Goal: Task Accomplishment & Management: Manage account settings

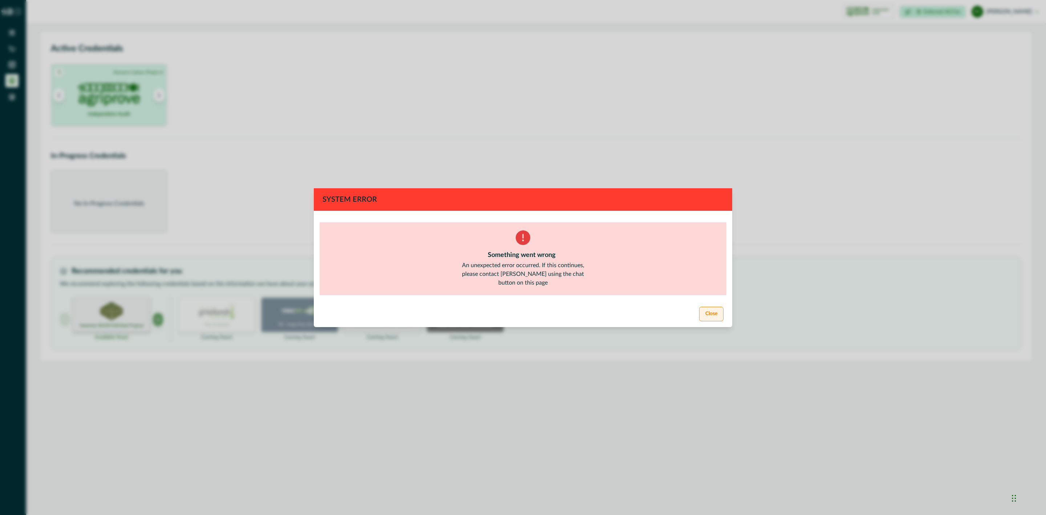
click at [714, 307] on button "Close" at bounding box center [711, 314] width 24 height 15
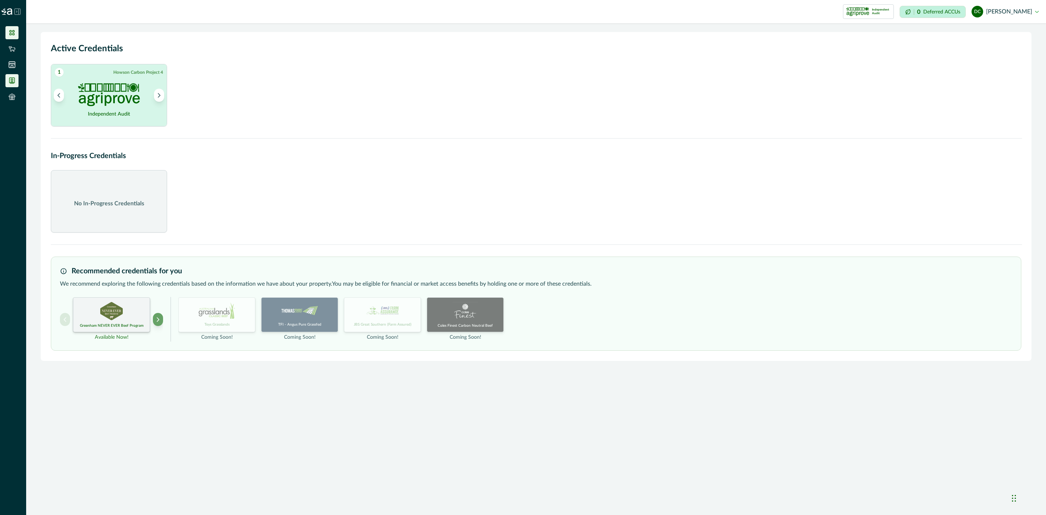
click at [11, 27] on li at bounding box center [11, 32] width 13 height 13
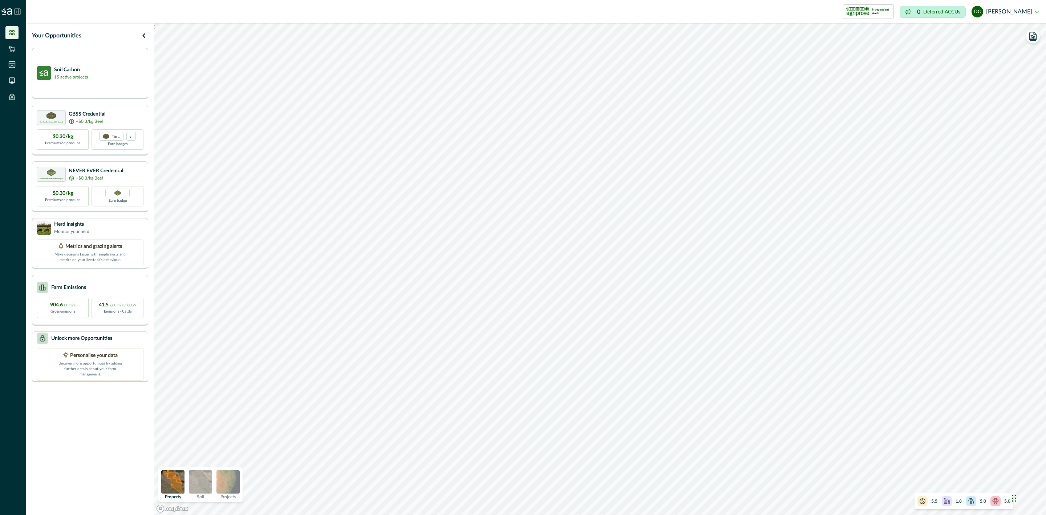
click at [19, 11] on icon at bounding box center [17, 11] width 7 height 7
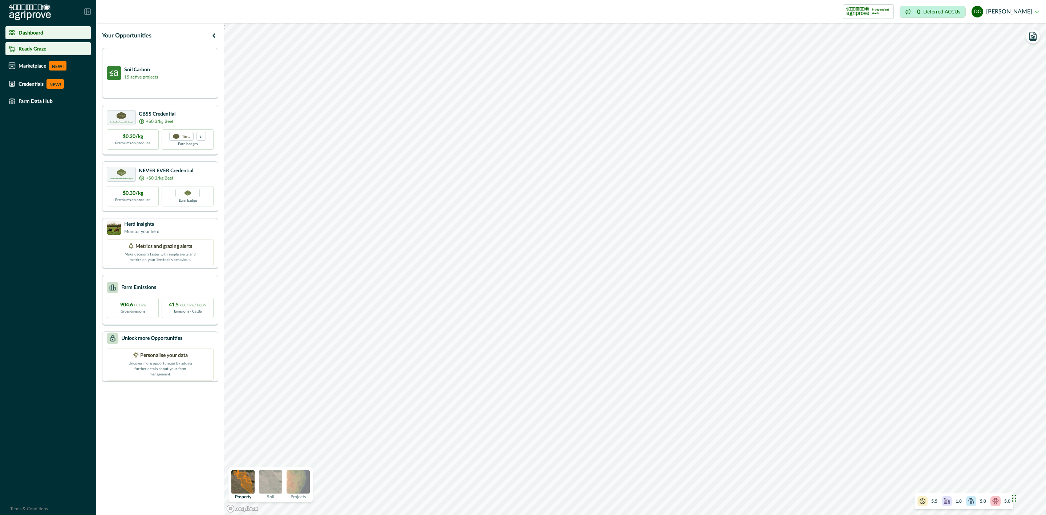
click at [50, 50] on div "Ready Graze" at bounding box center [48, 48] width 80 height 7
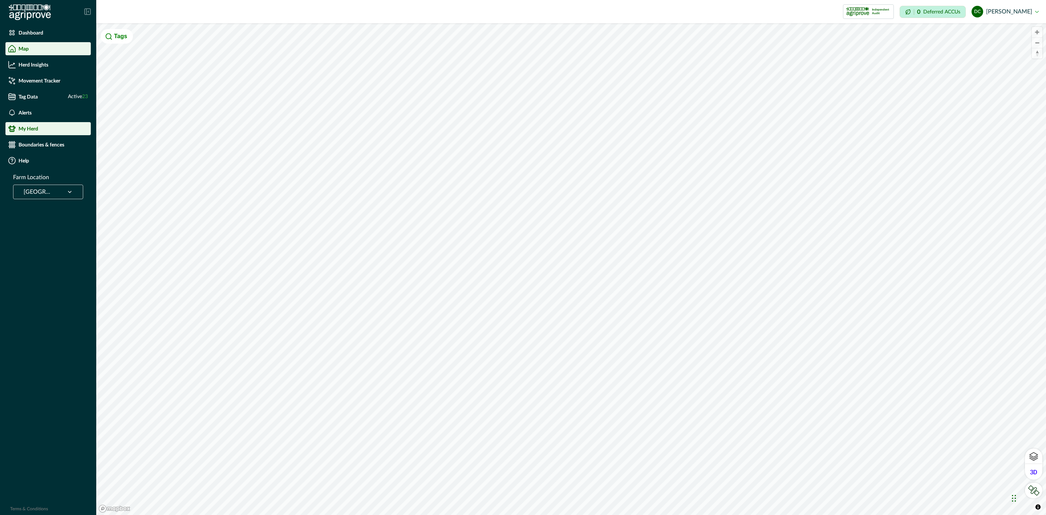
click at [51, 128] on div "My Herd" at bounding box center [48, 128] width 80 height 7
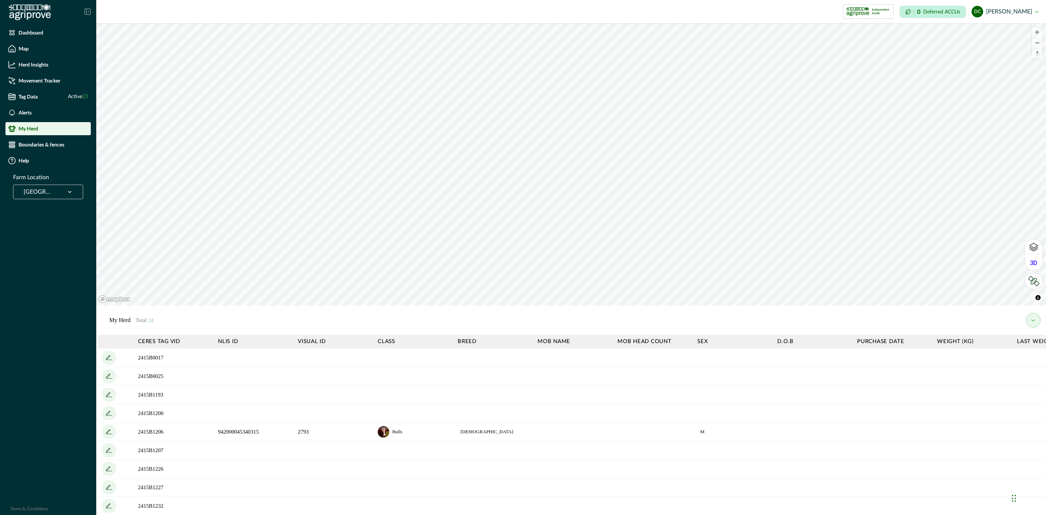
click at [108, 410] on icon "add" at bounding box center [109, 413] width 12 height 12
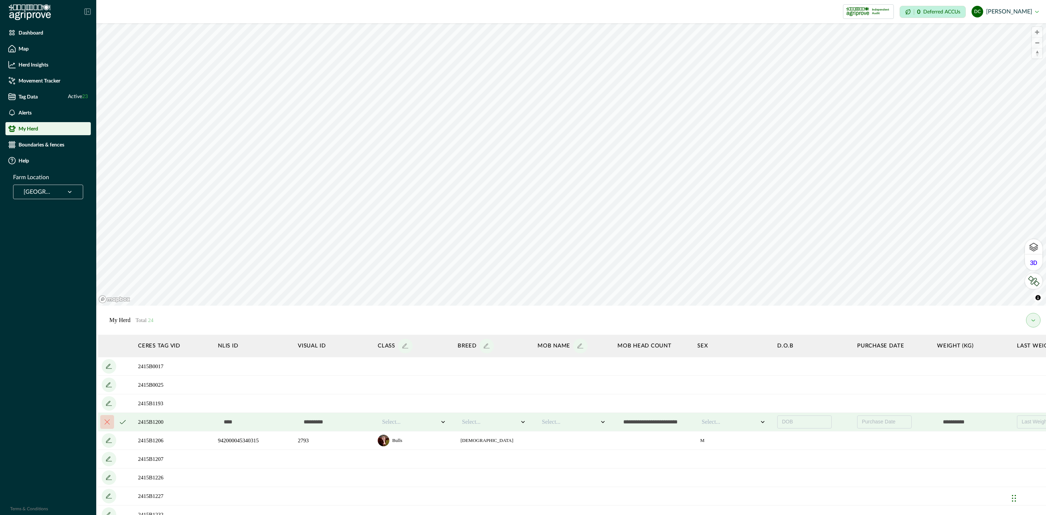
click at [243, 422] on input "text" at bounding box center [254, 422] width 73 height 15
click at [338, 421] on input "text" at bounding box center [334, 422] width 73 height 15
click at [422, 425] on div at bounding box center [410, 421] width 57 height 9
click at [473, 423] on div at bounding box center [490, 421] width 57 height 9
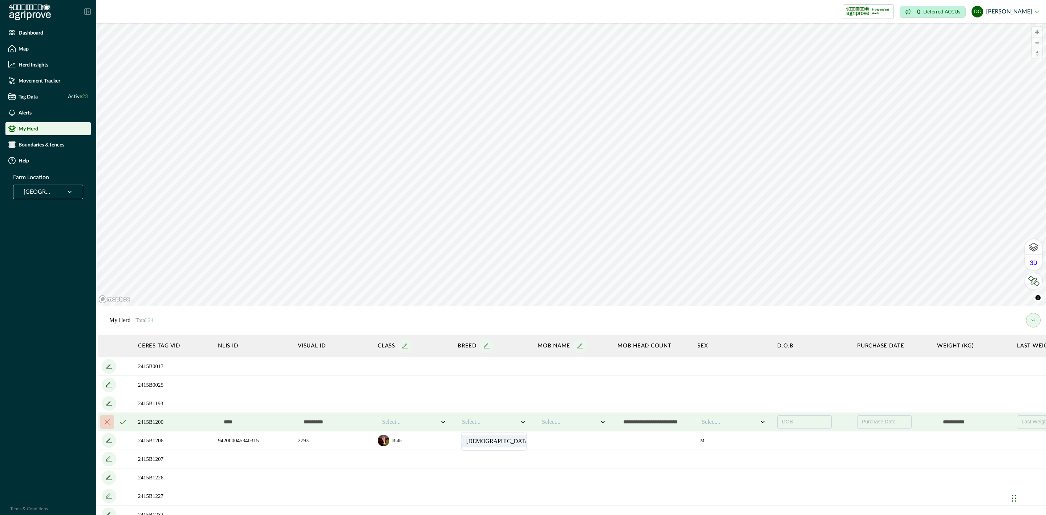
click at [567, 422] on div at bounding box center [570, 421] width 57 height 9
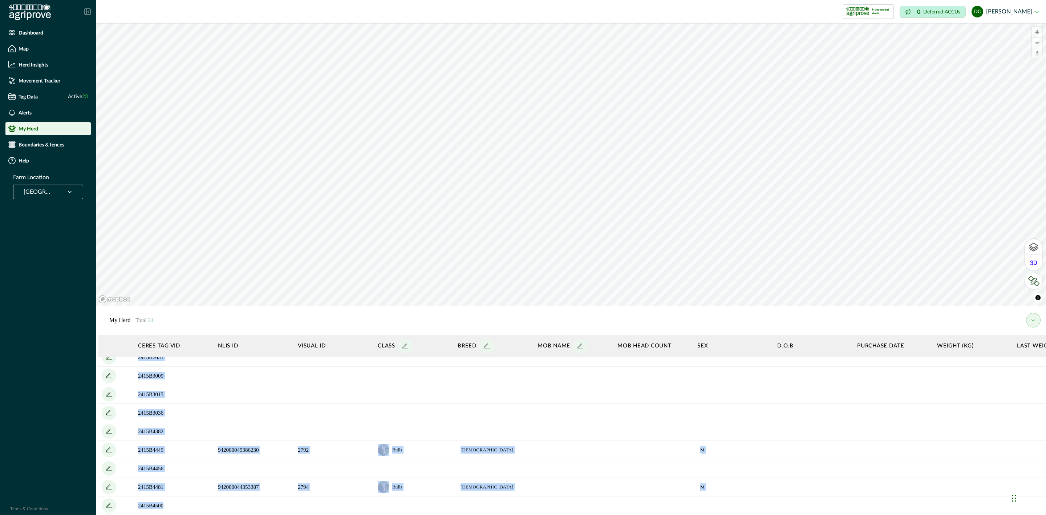
scroll to position [299, 0]
drag, startPoint x: 833, startPoint y: 505, endPoint x: 868, endPoint y: 506, distance: 35.3
click at [876, 504] on tbody "2415B0017 2415B0025 2415B1193 2415B1200 Select... Select... Select... Select...…" at bounding box center [675, 292] width 1155 height 445
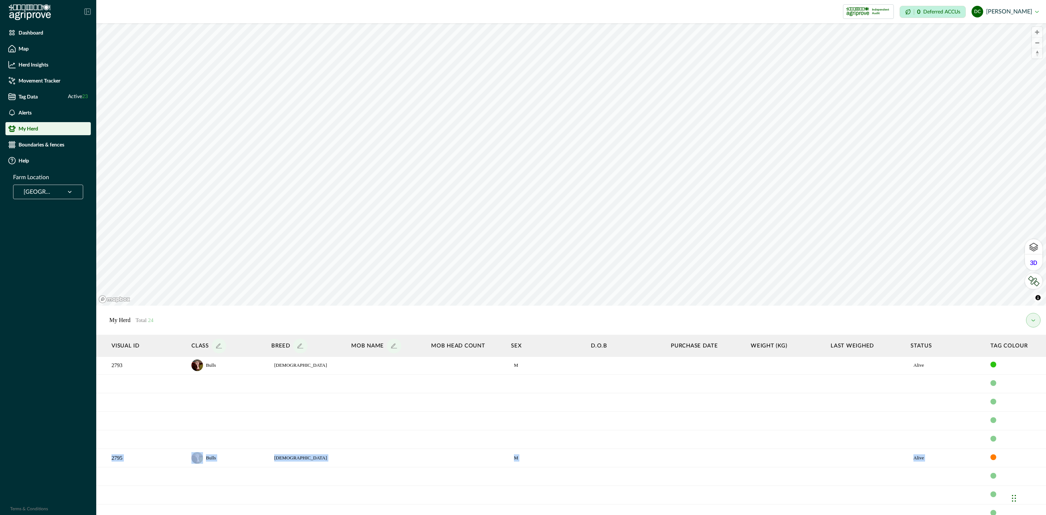
scroll to position [0, 186]
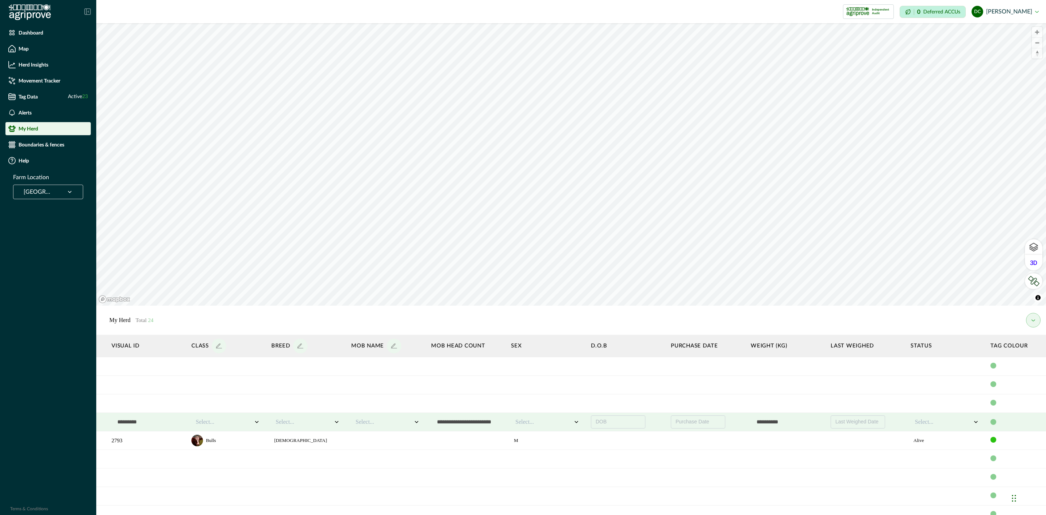
click at [993, 422] on div at bounding box center [994, 422] width 6 height 6
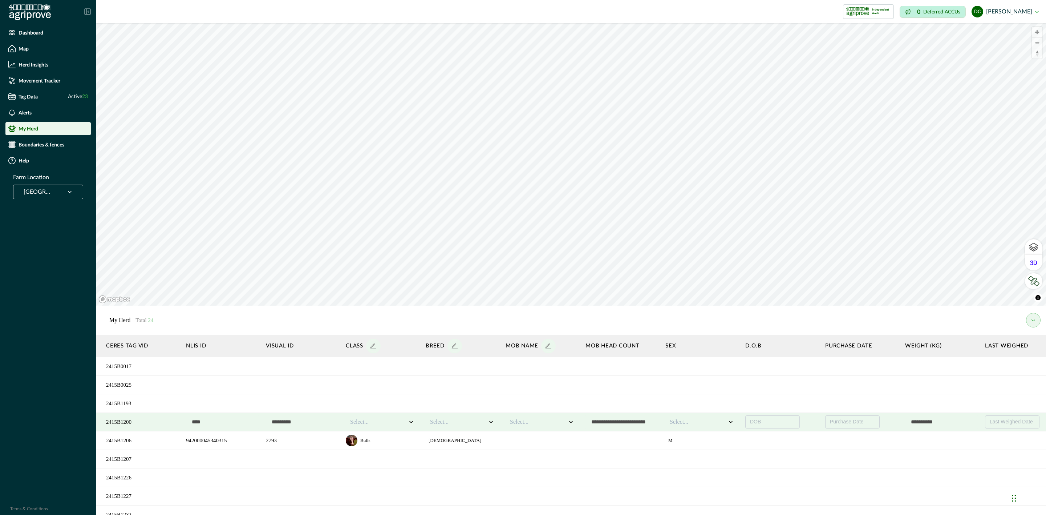
scroll to position [0, 0]
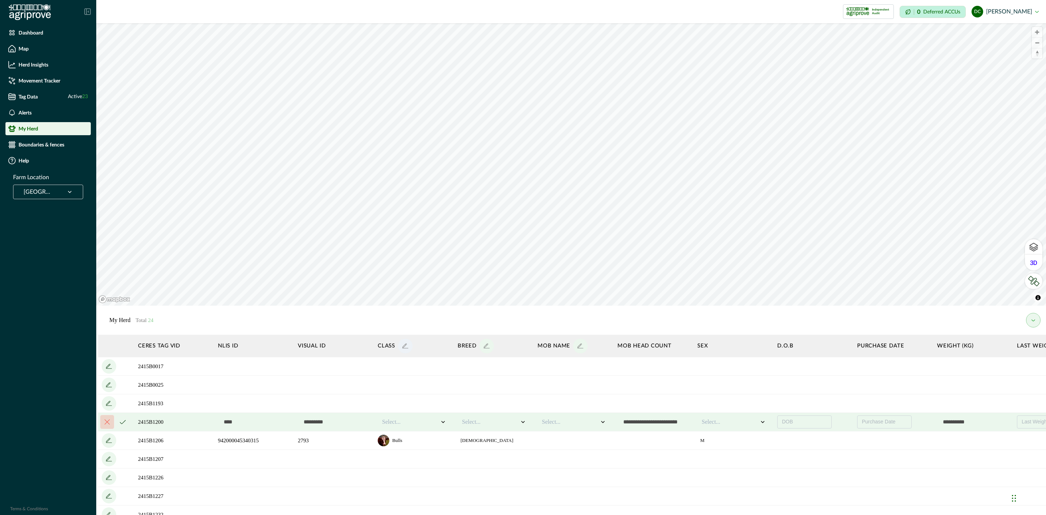
click at [406, 344] on icon "add" at bounding box center [405, 345] width 4 height 4
click at [484, 341] on icon "add" at bounding box center [487, 346] width 12 height 12
click at [579, 345] on icon "add" at bounding box center [581, 346] width 12 height 12
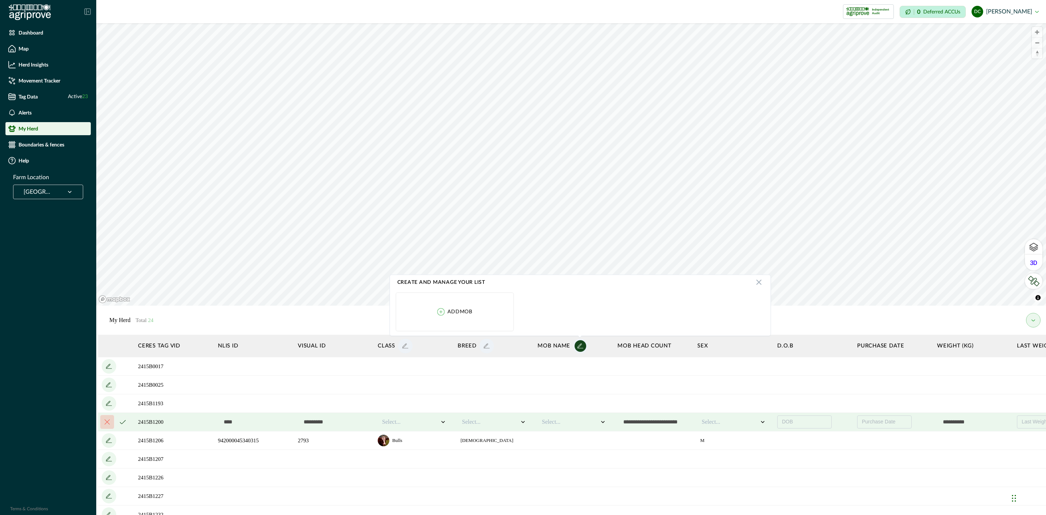
click at [446, 305] on li "Add mob" at bounding box center [455, 311] width 118 height 39
click at [446, 311] on div "Add mob" at bounding box center [455, 312] width 36 height 8
click at [759, 285] on icon at bounding box center [759, 282] width 9 height 9
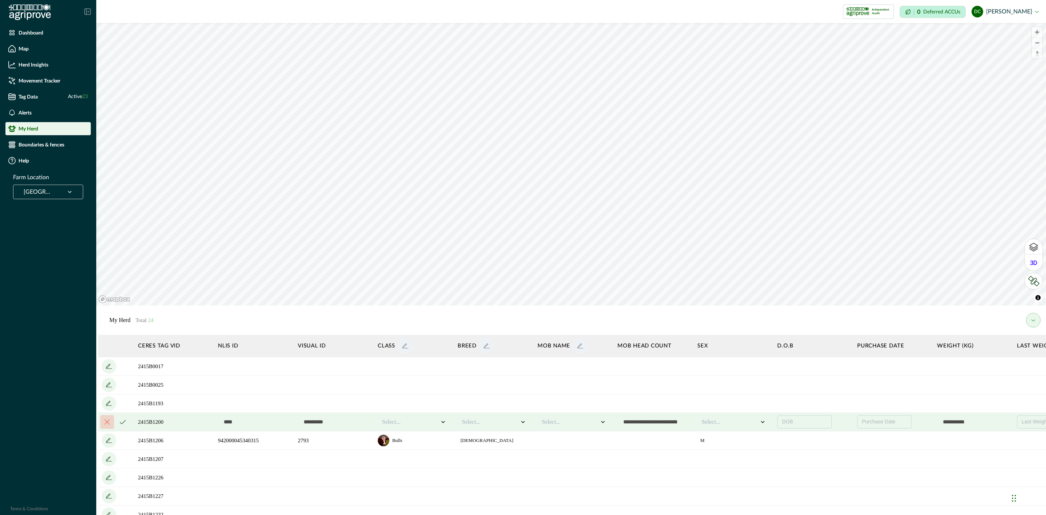
drag, startPoint x: 121, startPoint y: 421, endPoint x: 121, endPoint y: 429, distance: 8.4
click at [121, 421] on icon "cancel" at bounding box center [123, 422] width 6 height 4
click at [120, 421] on icon "cancel" at bounding box center [123, 422] width 6 height 4
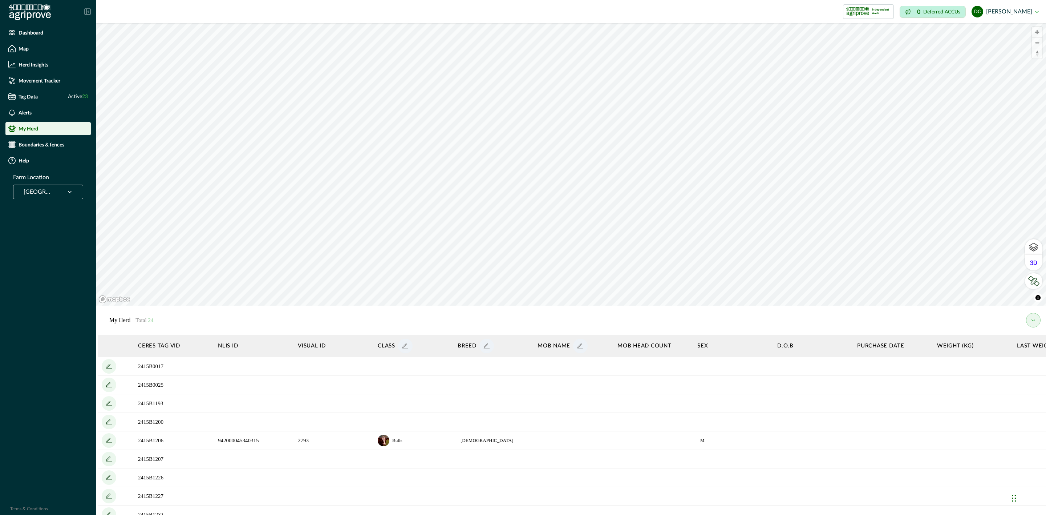
click at [107, 420] on icon "add" at bounding box center [109, 422] width 12 height 12
click at [47, 49] on div "Map" at bounding box center [48, 48] width 80 height 7
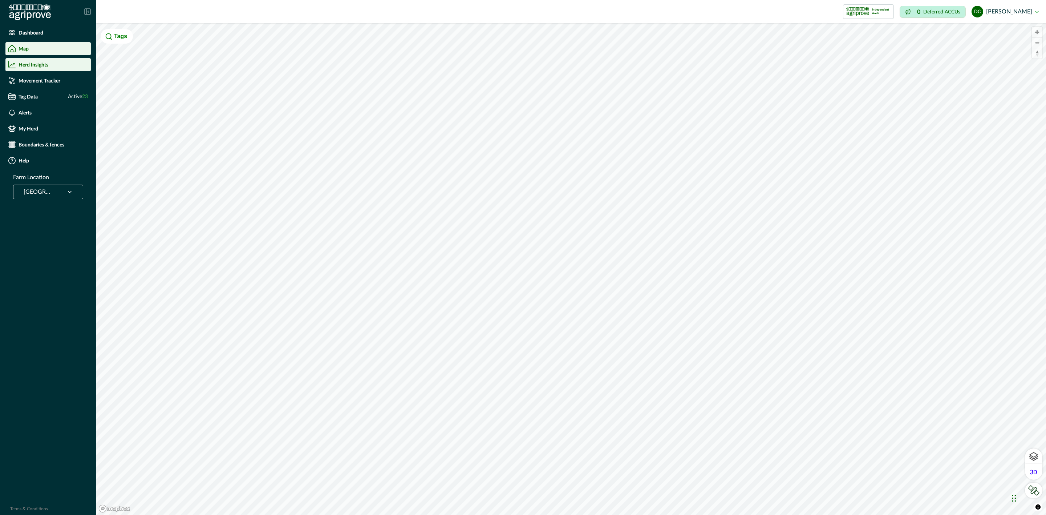
click at [39, 64] on p "Herd Insights" at bounding box center [34, 65] width 30 height 6
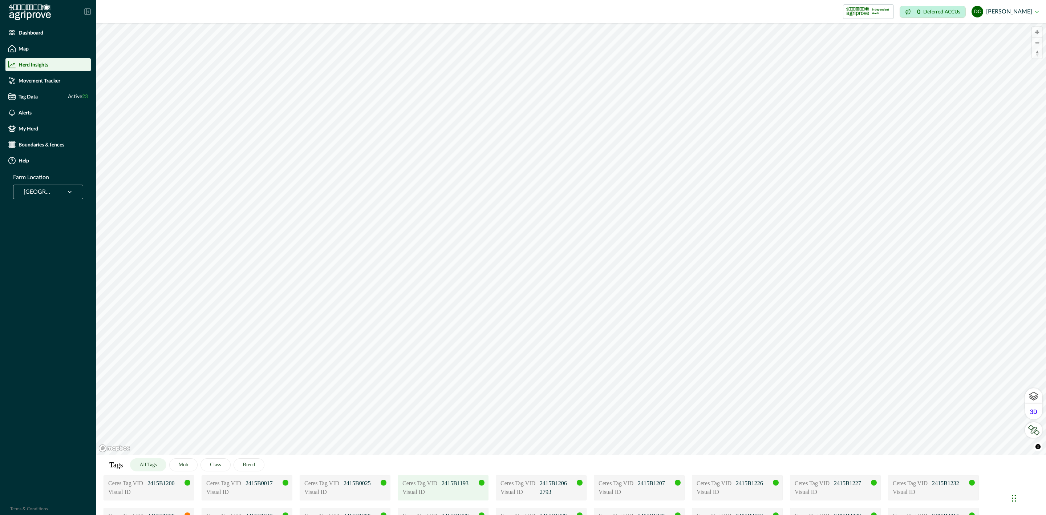
click at [442, 491] on div "Visual ID" at bounding box center [443, 492] width 81 height 9
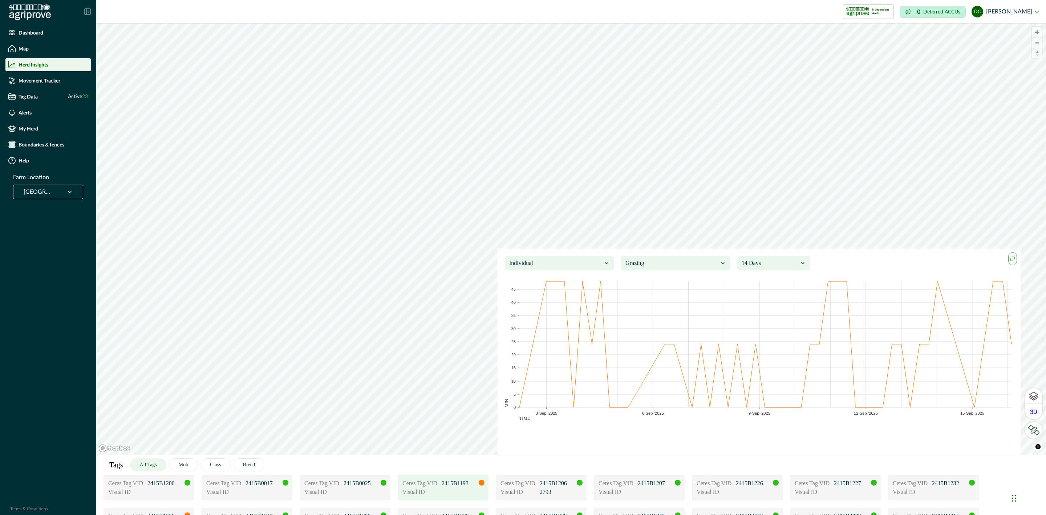
click at [784, 265] on div at bounding box center [770, 263] width 57 height 10
click at [1012, 260] on icon "maxmin" at bounding box center [1013, 259] width 8 height 8
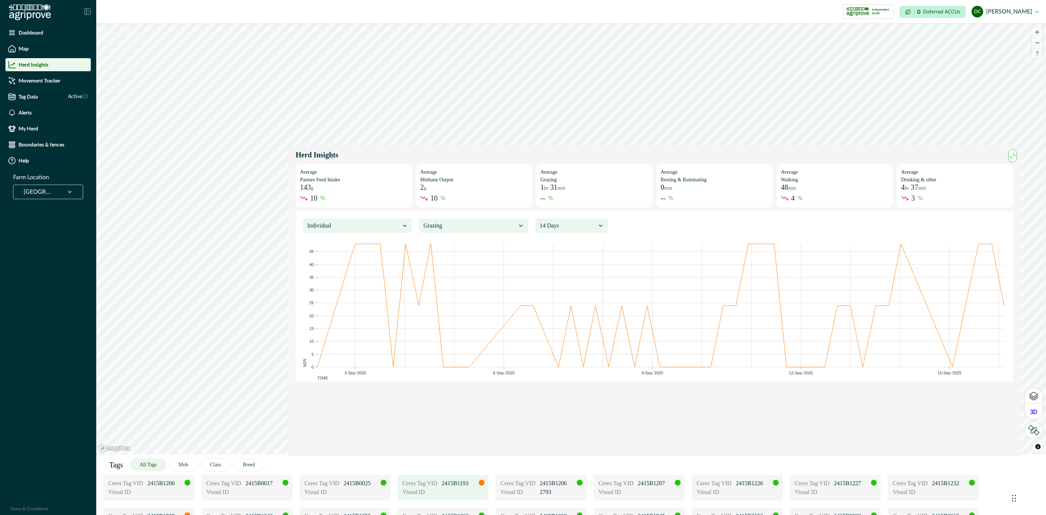
click at [1014, 154] on icon "maxmin" at bounding box center [1013, 156] width 8 height 8
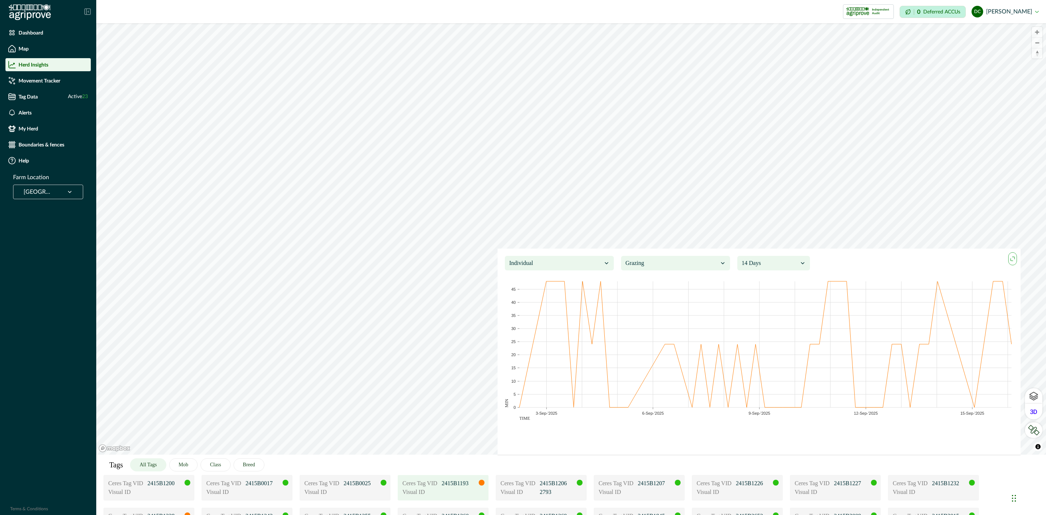
click at [1011, 259] on icon "maxmin" at bounding box center [1013, 259] width 8 height 8
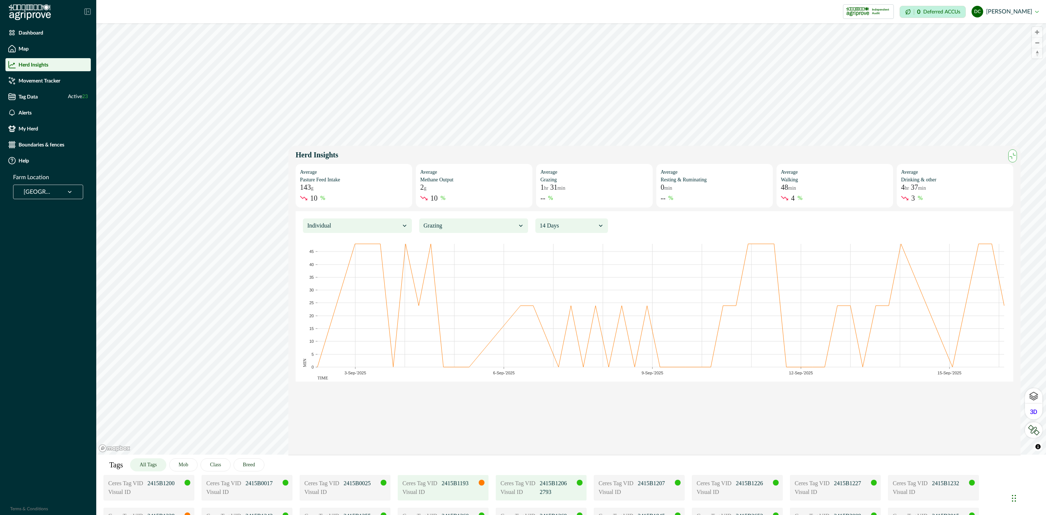
click at [567, 483] on p "2415B1206" at bounding box center [558, 483] width 36 height 9
click at [556, 493] on p "2793" at bounding box center [558, 492] width 36 height 9
click at [336, 488] on p "Visual ID" at bounding box center [322, 492] width 36 height 9
click at [320, 476] on div "Ceres Tag VID 2415B0025 Visual ID" at bounding box center [345, 487] width 91 height 25
click at [259, 489] on div "Visual ID" at bounding box center [246, 492] width 81 height 9
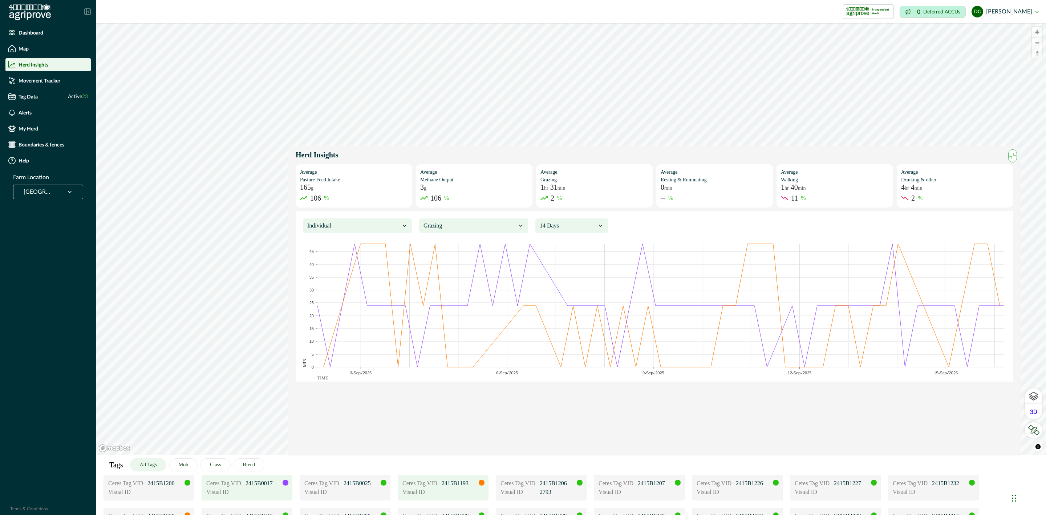
click at [256, 488] on div "Visual ID" at bounding box center [246, 492] width 81 height 9
click at [437, 490] on p "Visual ID" at bounding box center [421, 492] width 36 height 9
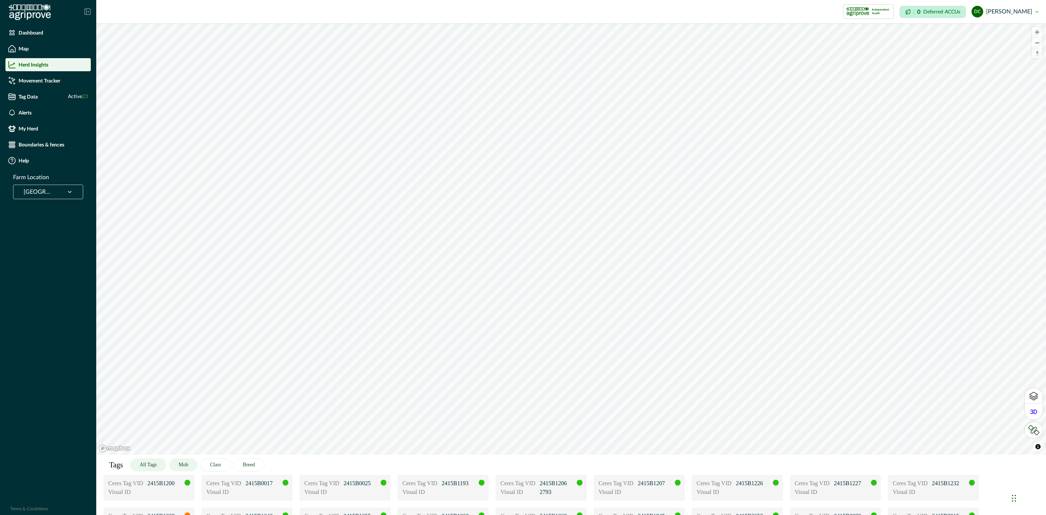
click at [188, 466] on button "Mob" at bounding box center [183, 464] width 28 height 13
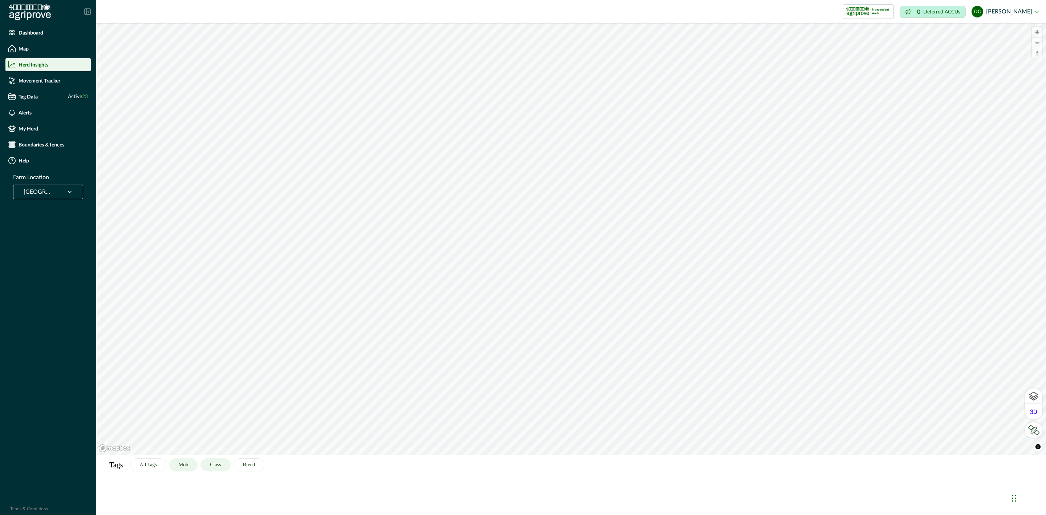
click at [228, 466] on button "Class" at bounding box center [216, 464] width 30 height 13
click at [246, 467] on button "Breed" at bounding box center [249, 464] width 31 height 13
click at [216, 468] on button "Class" at bounding box center [216, 464] width 30 height 13
click at [186, 461] on button "Mob" at bounding box center [183, 464] width 28 height 13
click at [250, 465] on button "Breed" at bounding box center [249, 464] width 31 height 13
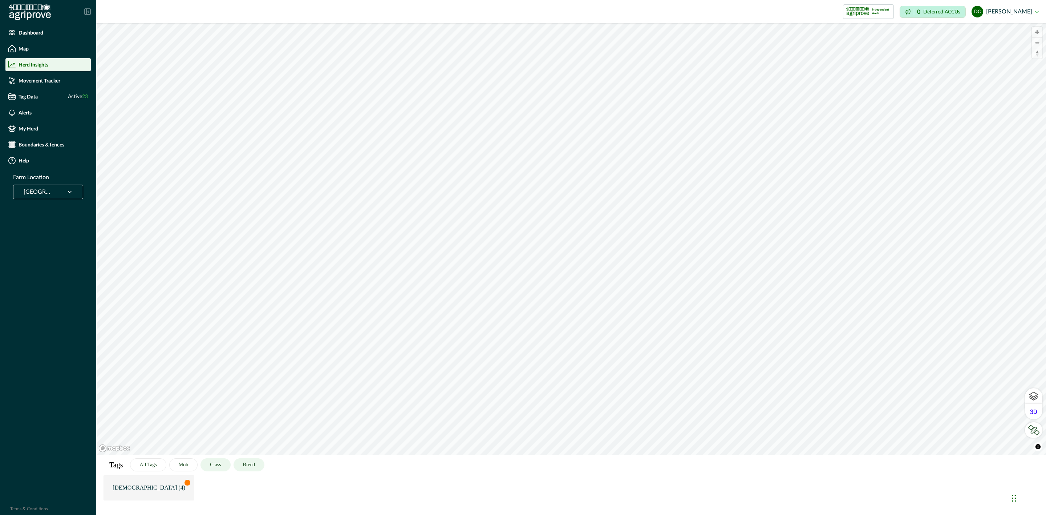
click at [222, 463] on button "Class" at bounding box center [216, 464] width 30 height 13
click at [244, 467] on button "Breed" at bounding box center [249, 464] width 31 height 13
click at [182, 485] on div "[DEMOGRAPHIC_DATA] (4)" at bounding box center [148, 487] width 81 height 9
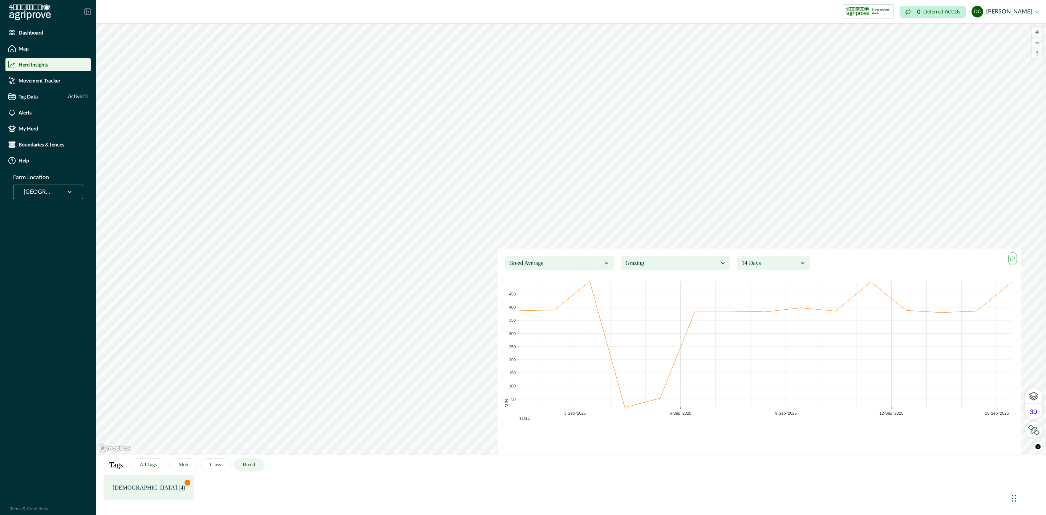
click at [1015, 258] on icon "maxmin" at bounding box center [1013, 257] width 3 height 3
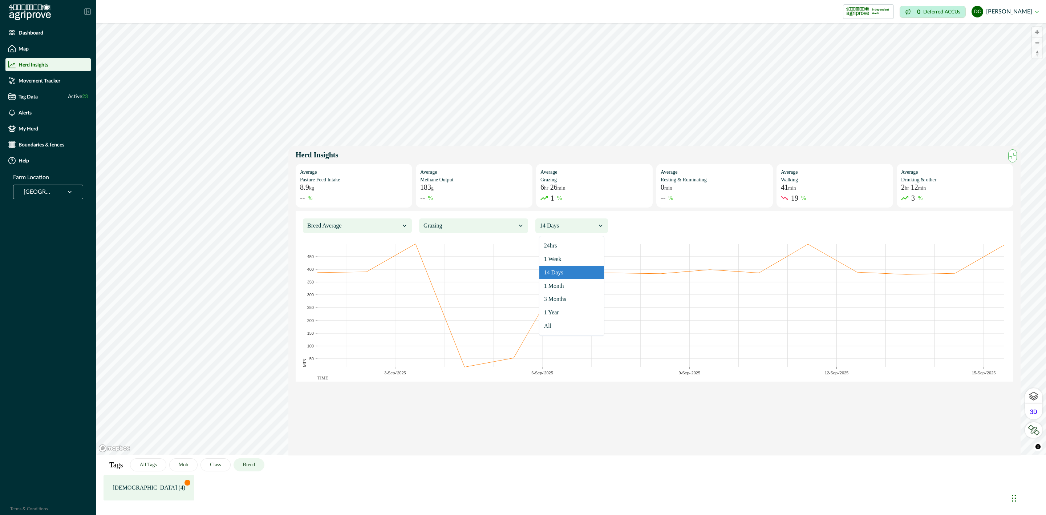
click at [586, 226] on div at bounding box center [568, 226] width 57 height 10
click at [502, 226] on div at bounding box center [470, 226] width 93 height 10
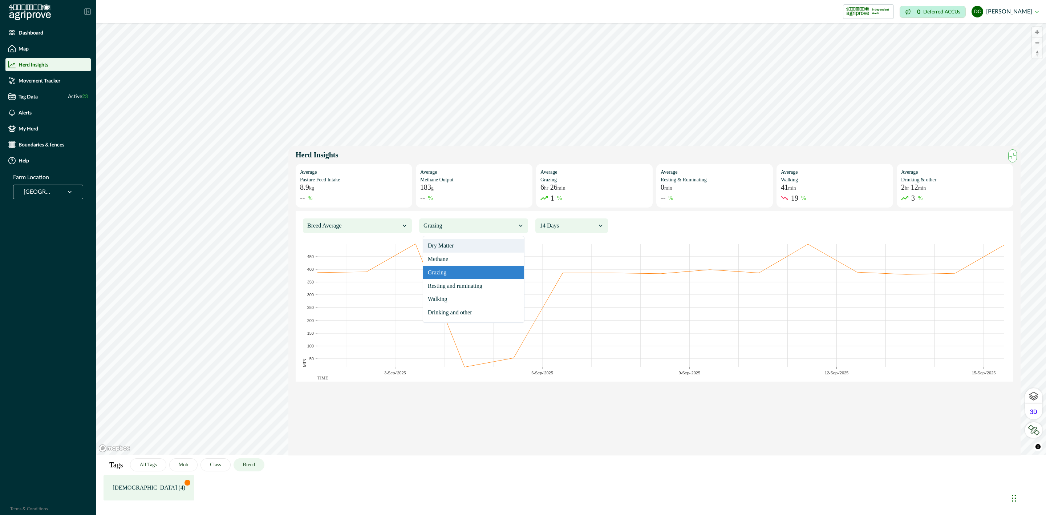
click at [472, 220] on div "Grazing" at bounding box center [470, 226] width 94 height 12
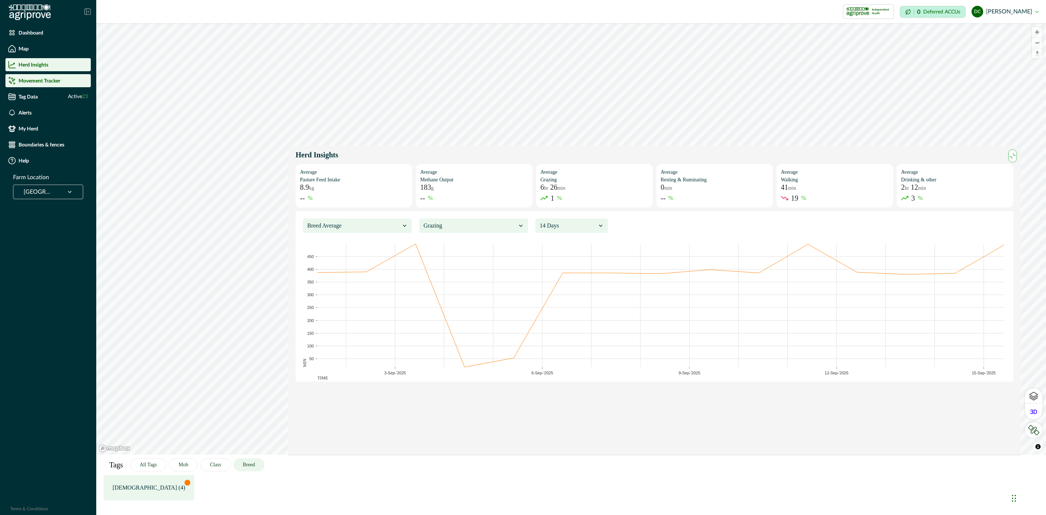
click at [48, 78] on p "Movement Tracker" at bounding box center [40, 81] width 42 height 6
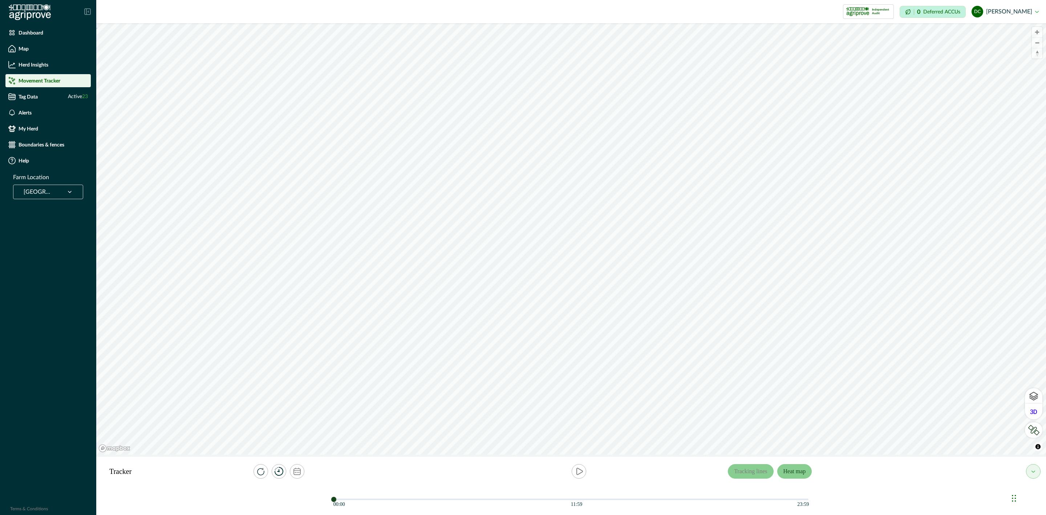
click at [799, 474] on button "Heat map" at bounding box center [794, 471] width 35 height 15
click at [302, 471] on button "calendar" at bounding box center [297, 471] width 15 height 15
click at [298, 444] on button "[DATE] – [DATE]" at bounding box center [292, 442] width 81 height 13
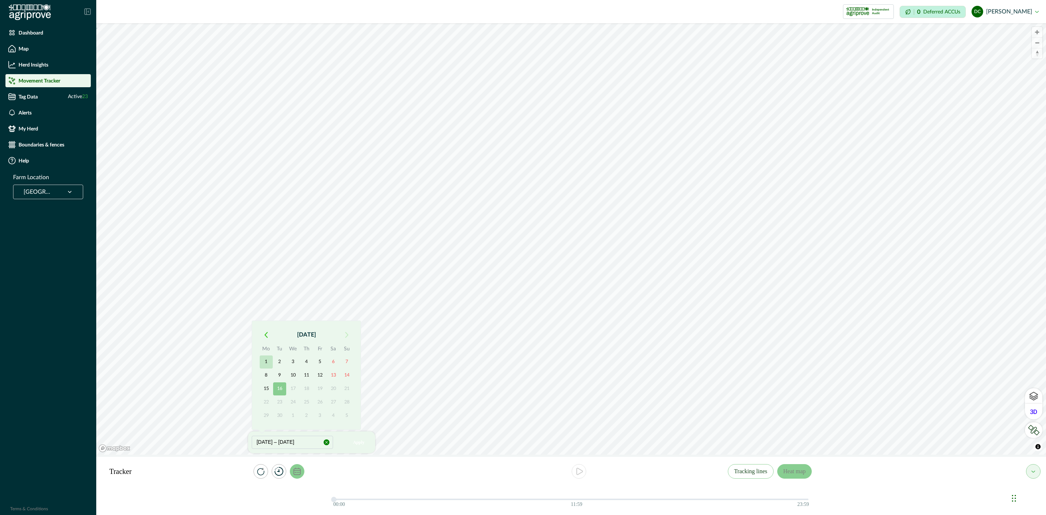
click at [266, 356] on button "1" at bounding box center [266, 361] width 13 height 13
click at [267, 330] on button "button" at bounding box center [265, 334] width 13 height 13
click at [321, 360] on button "1" at bounding box center [320, 361] width 13 height 13
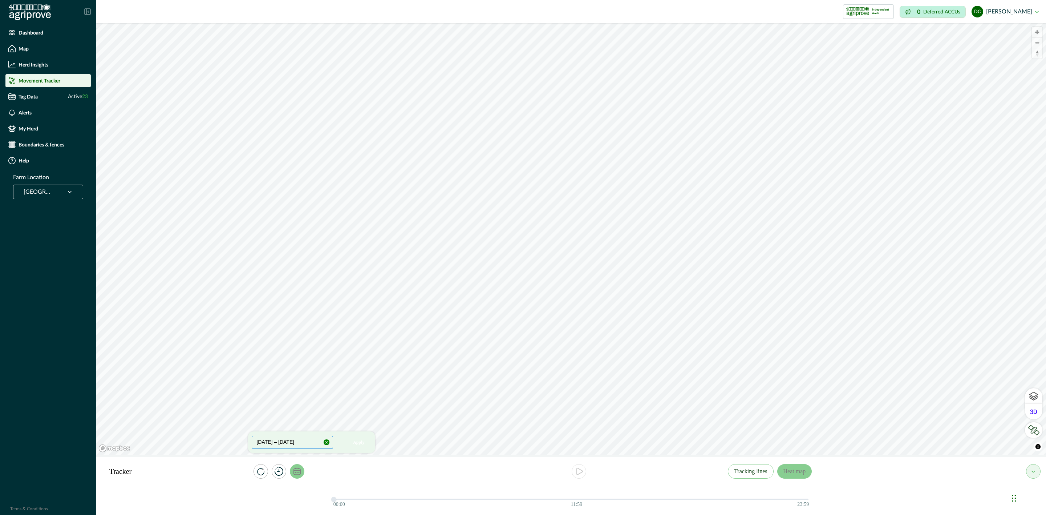
click at [307, 439] on button "[DATE] – [DATE]" at bounding box center [292, 442] width 81 height 13
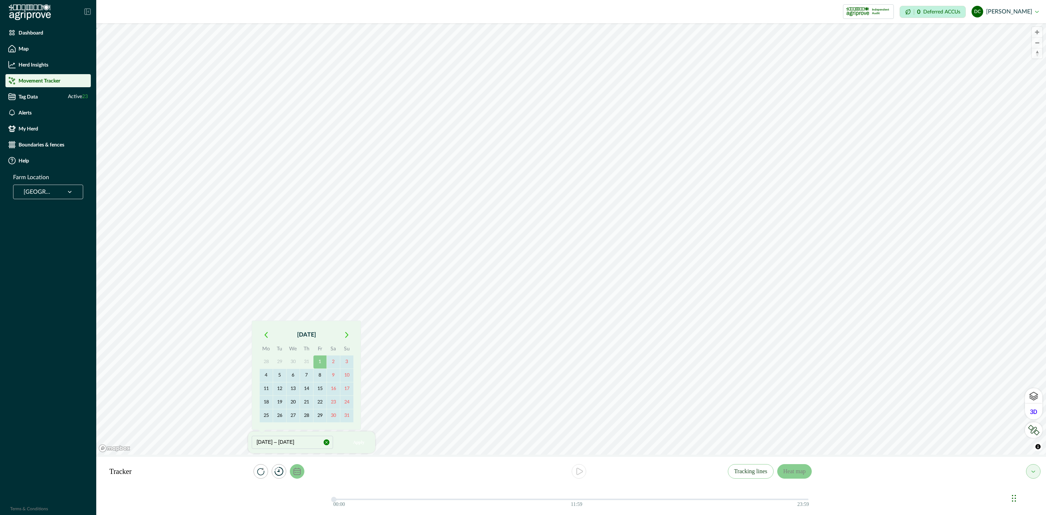
click at [349, 335] on button "button" at bounding box center [346, 334] width 13 height 13
click at [277, 389] on button "16" at bounding box center [279, 388] width 13 height 13
click at [265, 336] on icon "button" at bounding box center [265, 335] width 3 height 6
click at [319, 361] on button "1" at bounding box center [320, 361] width 13 height 13
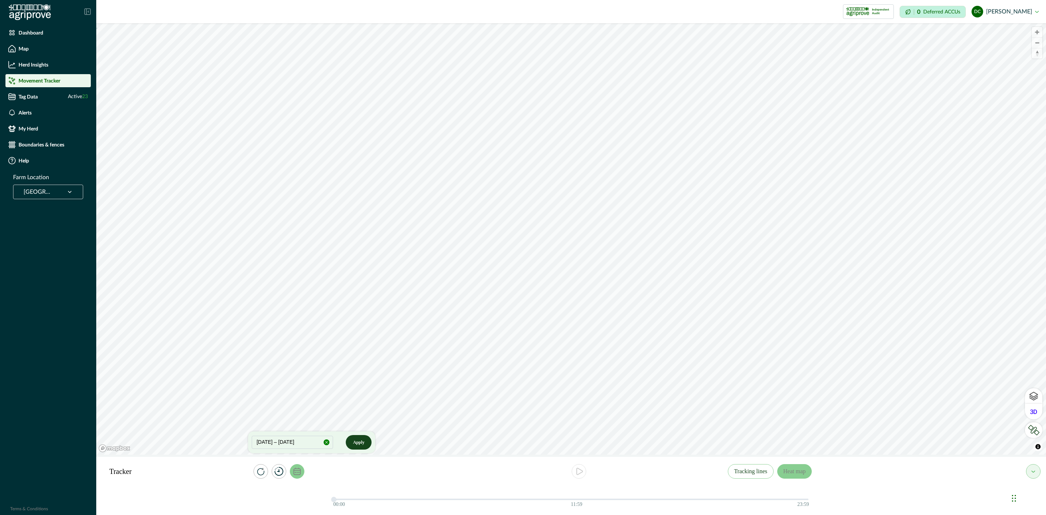
click at [360, 444] on button "Apply" at bounding box center [359, 442] width 26 height 15
click at [282, 477] on button "timer" at bounding box center [279, 471] width 15 height 15
click at [311, 444] on button "15s" at bounding box center [313, 444] width 21 height 15
click at [578, 471] on icon "play" at bounding box center [579, 471] width 9 height 9
click at [580, 470] on icon "play" at bounding box center [579, 471] width 9 height 9
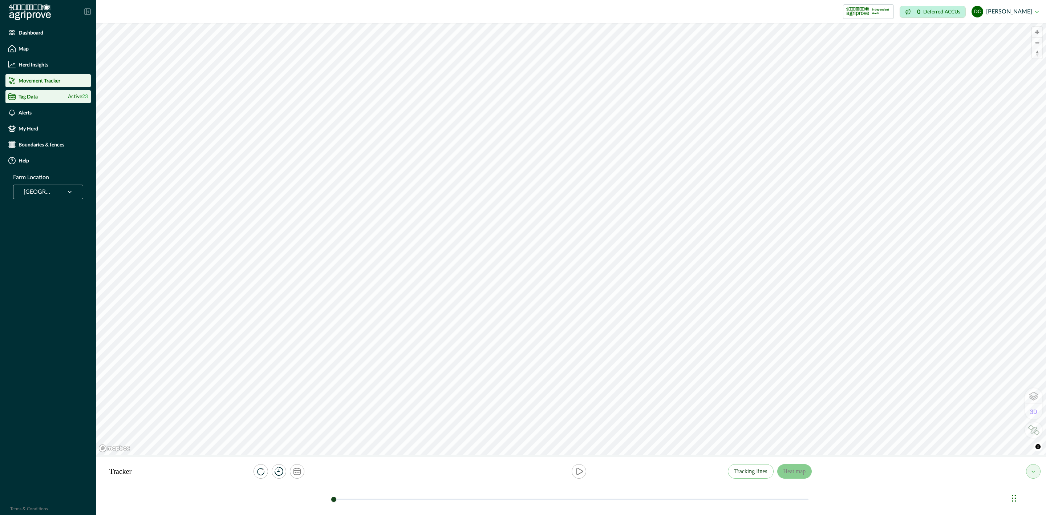
click at [44, 96] on div "Tag Data Active 23" at bounding box center [48, 96] width 80 height 7
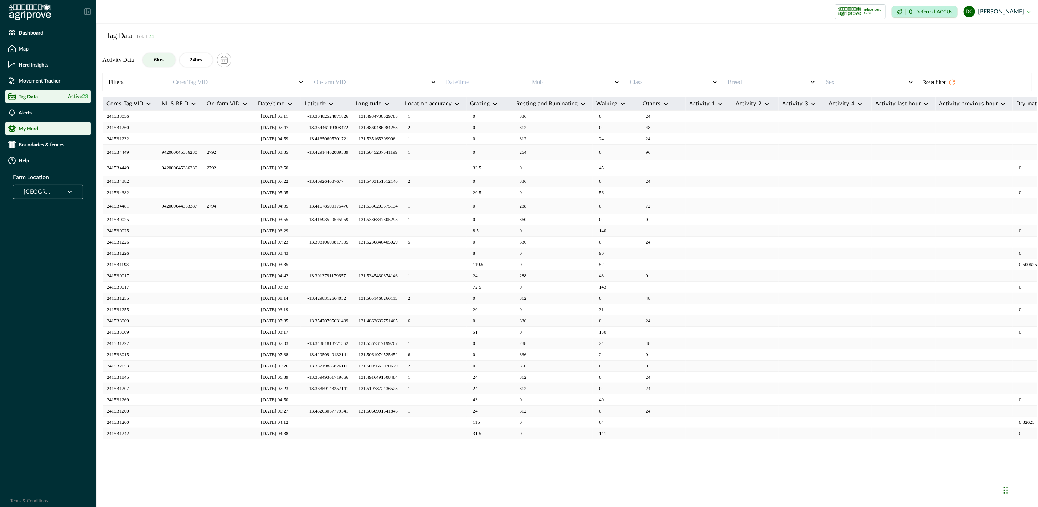
click at [37, 130] on p "My Herd" at bounding box center [29, 129] width 20 height 6
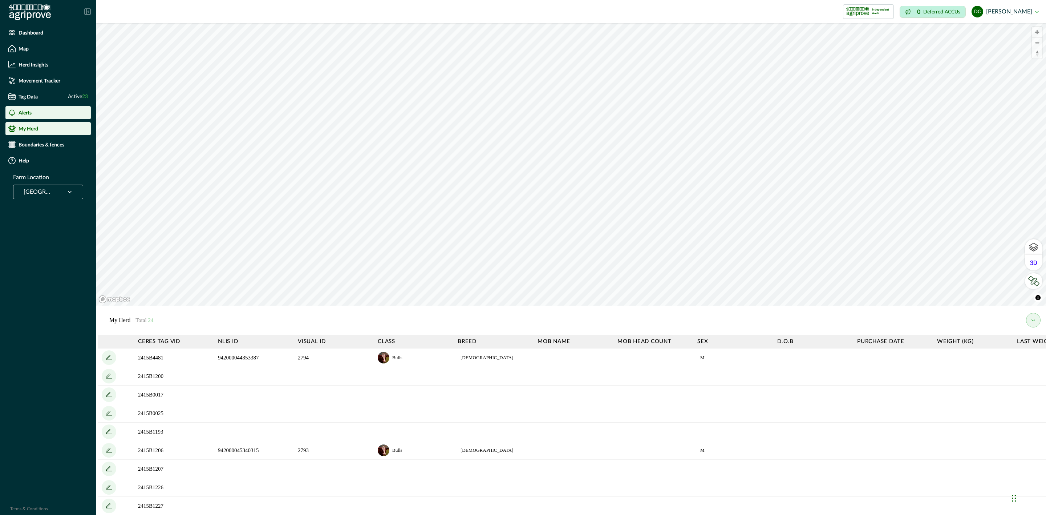
click at [38, 109] on div "Alerts" at bounding box center [48, 112] width 80 height 7
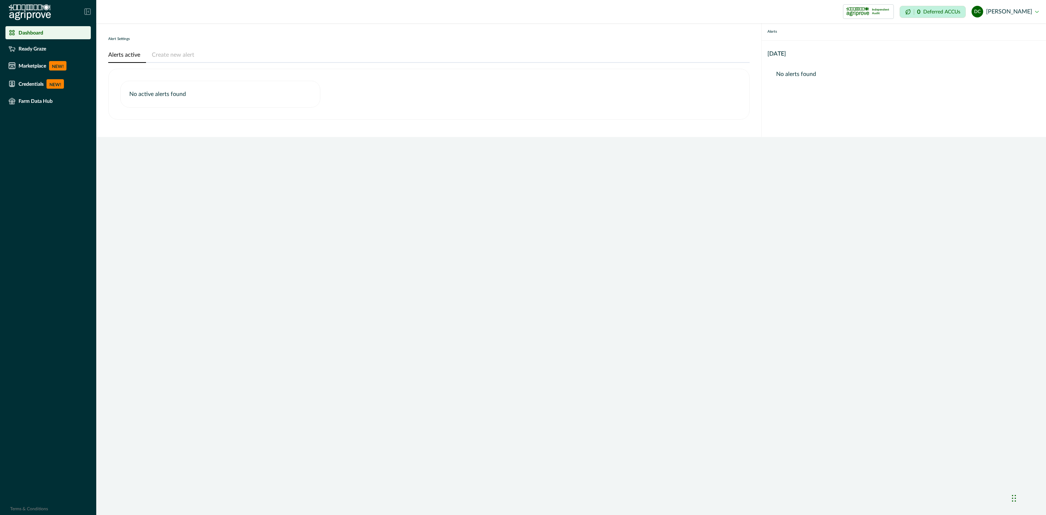
click at [39, 31] on p "Dashboard" at bounding box center [31, 33] width 25 height 6
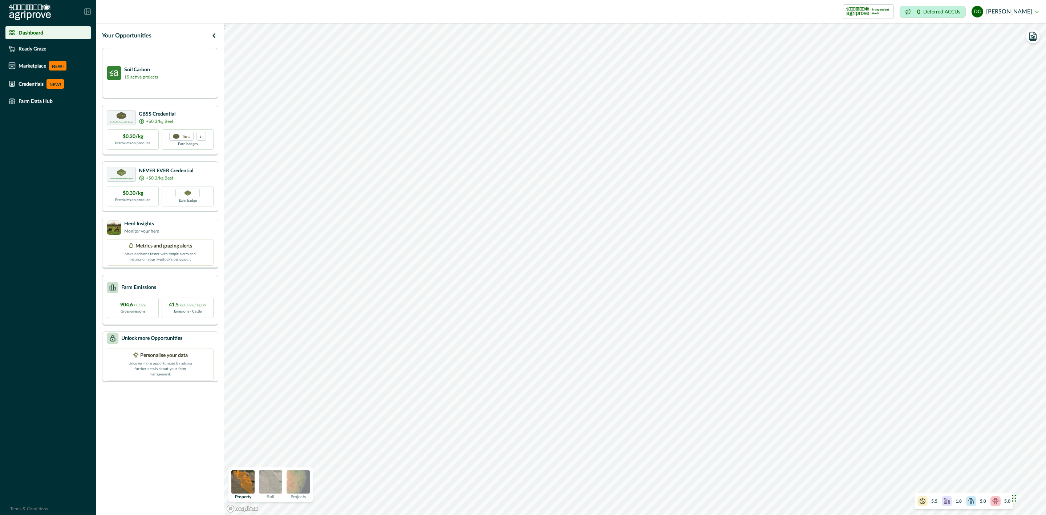
click at [173, 220] on div "Herd Insights Monitor your herd" at bounding box center [160, 227] width 107 height 15
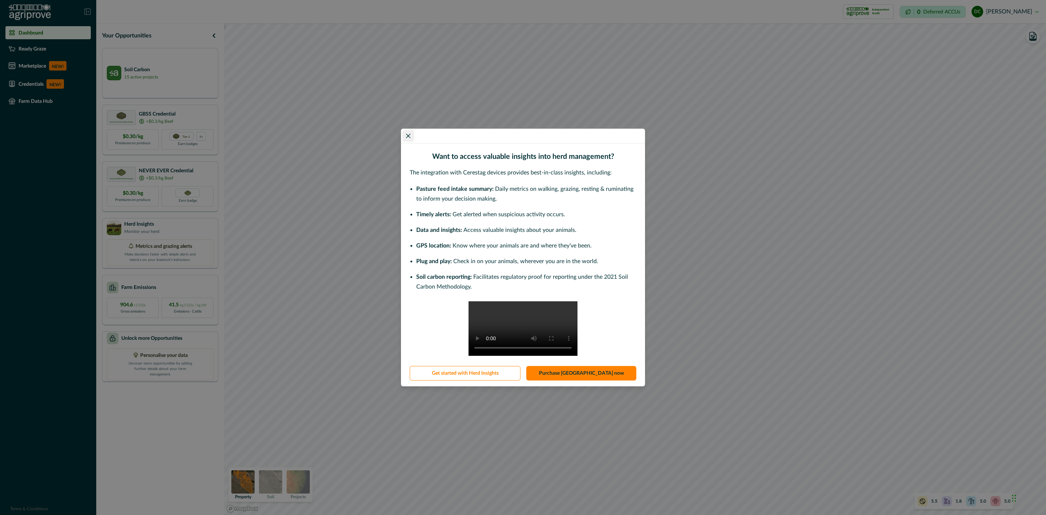
click at [411, 130] on button "Close" at bounding box center [409, 136] width 12 height 12
